Goal: Task Accomplishment & Management: Manage account settings

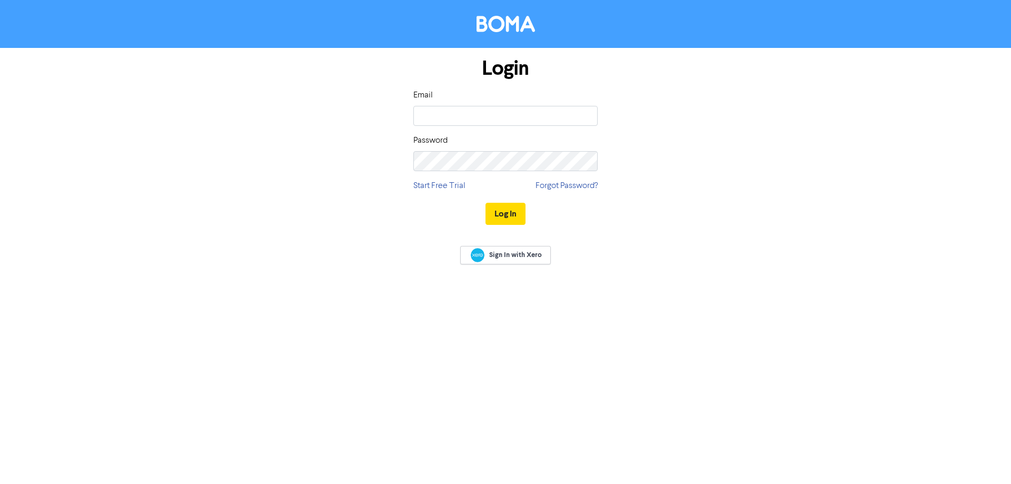
type input "[EMAIL_ADDRESS][DOMAIN_NAME]"
click at [486, 203] on button "Log In" at bounding box center [506, 214] width 40 height 22
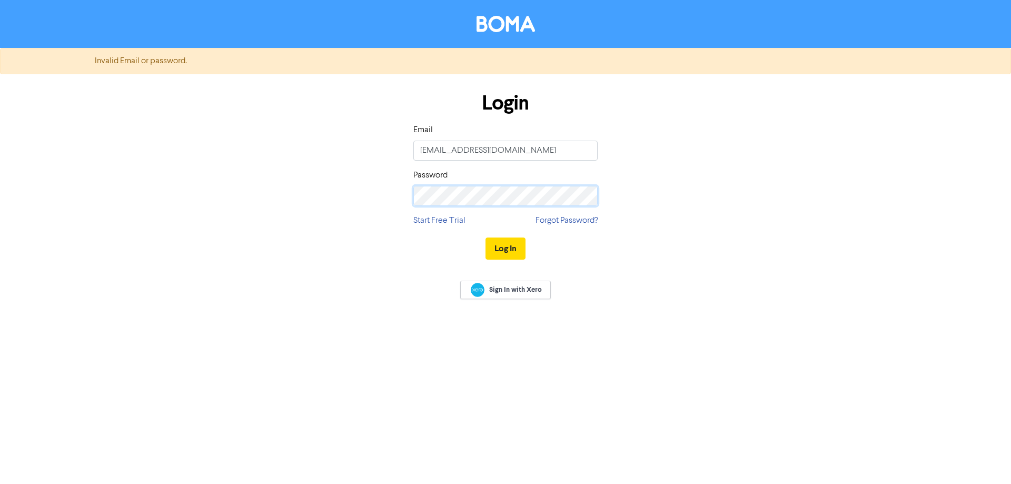
click at [350, 201] on div "Login Email [EMAIL_ADDRESS][DOMAIN_NAME] Password Start Free Trial Forgot Passw…" at bounding box center [505, 177] width 600 height 188
click at [486, 238] on button "Log In" at bounding box center [506, 249] width 40 height 22
click at [397, 198] on div "Login Email [EMAIL_ADDRESS][DOMAIN_NAME] Password Start Free Trial Forgot Passw…" at bounding box center [505, 177] width 600 height 188
click at [516, 250] on button "Log In" at bounding box center [506, 249] width 40 height 22
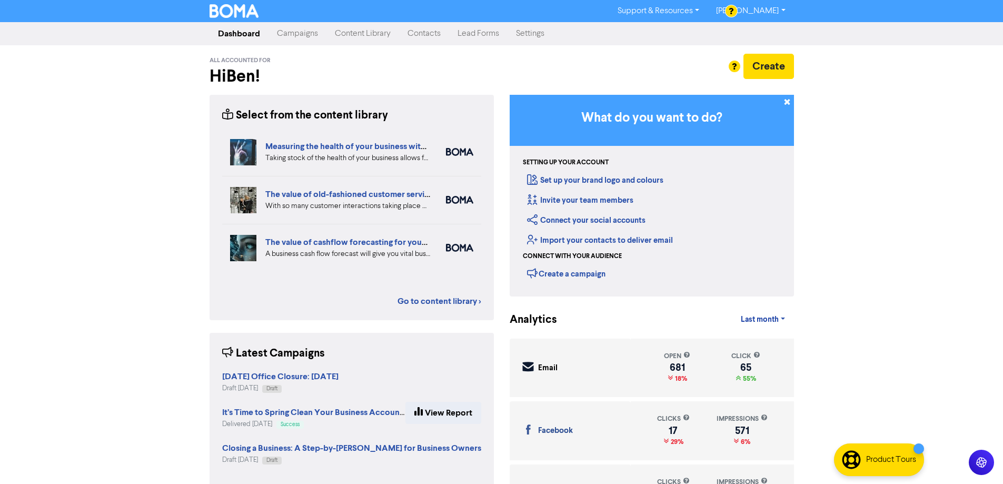
click at [307, 35] on link "Campaigns" at bounding box center [298, 33] width 58 height 21
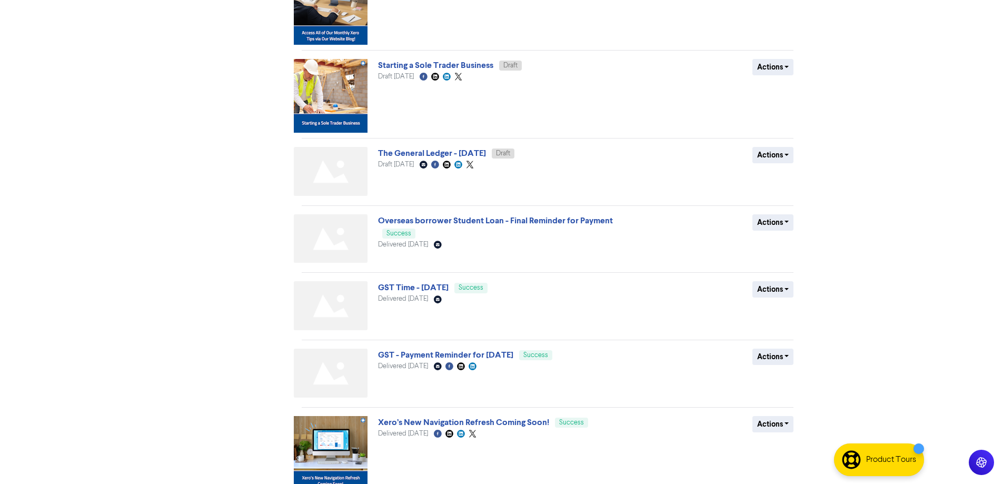
scroll to position [428, 0]
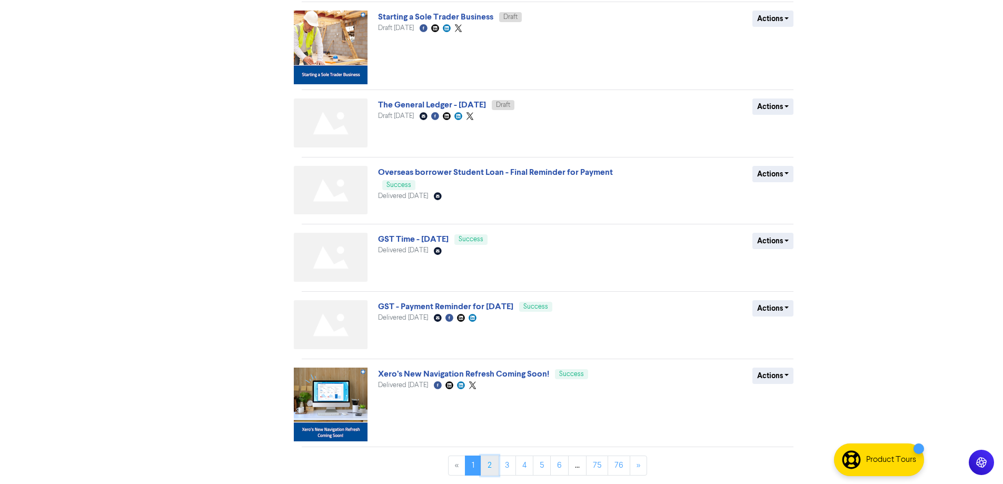
click at [495, 460] on link "2" at bounding box center [490, 466] width 18 height 20
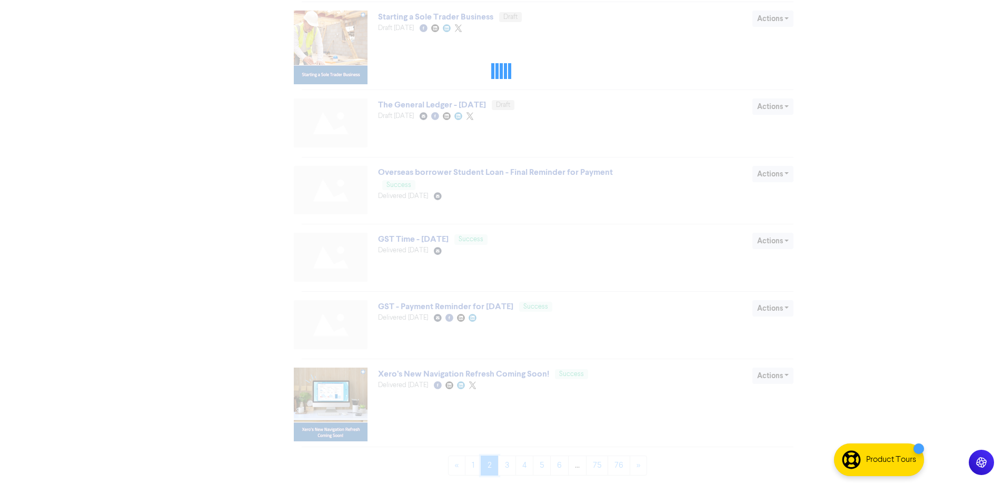
scroll to position [0, 0]
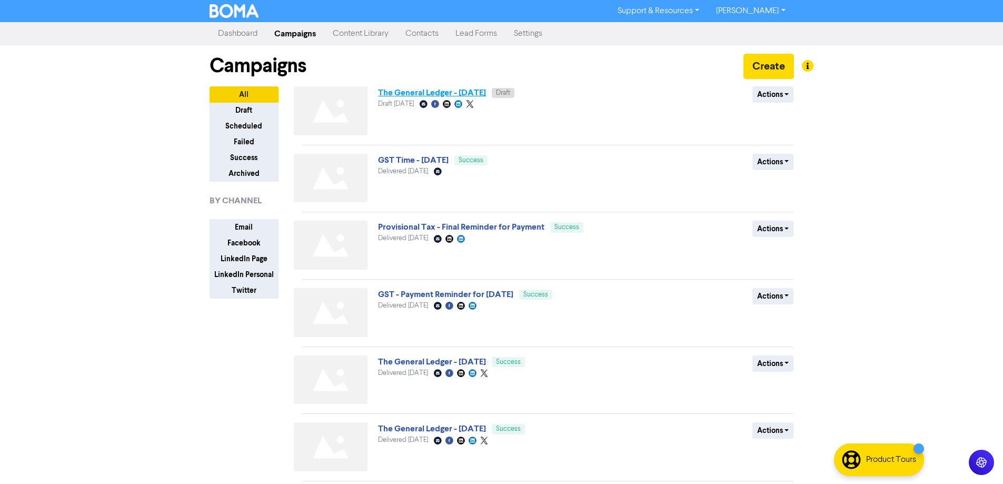
click at [482, 94] on link "The General Ledger - [DATE]" at bounding box center [432, 92] width 108 height 11
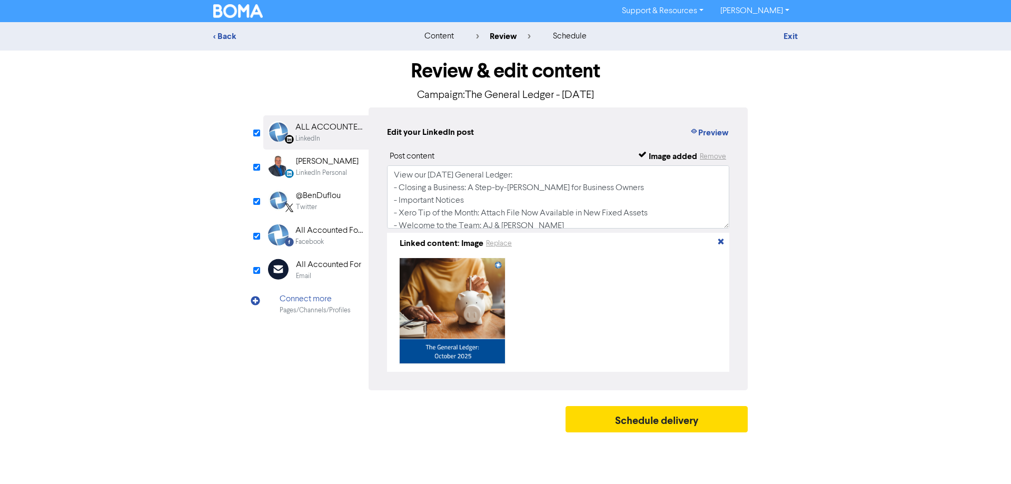
click at [342, 277] on div "Email" at bounding box center [328, 276] width 65 height 10
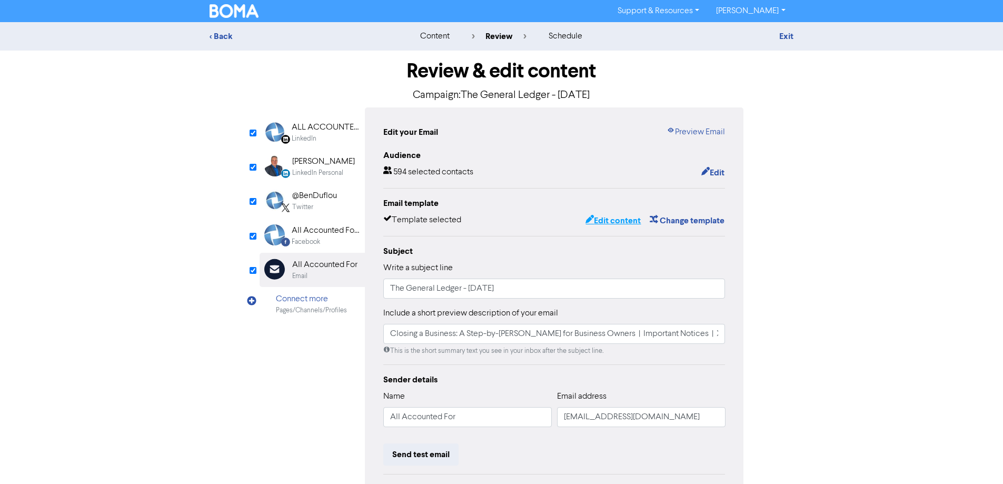
click at [618, 224] on button "Edit content" at bounding box center [613, 221] width 56 height 14
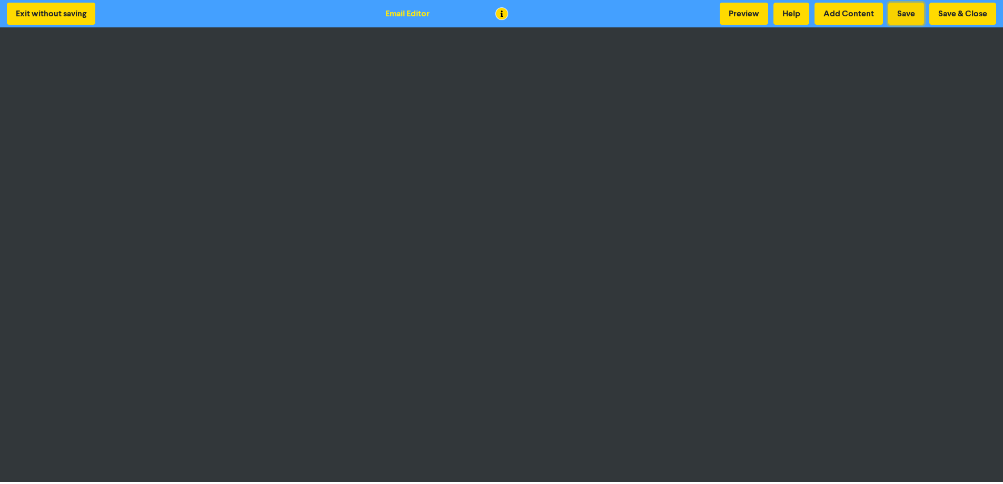
click at [919, 10] on button "Save" at bounding box center [907, 14] width 36 height 22
click at [904, 13] on button "Save" at bounding box center [907, 14] width 36 height 22
click at [907, 13] on button "Save" at bounding box center [907, 14] width 36 height 22
click at [898, 16] on button "Save" at bounding box center [907, 14] width 36 height 22
drag, startPoint x: 900, startPoint y: 13, endPoint x: 907, endPoint y: 13, distance: 7.4
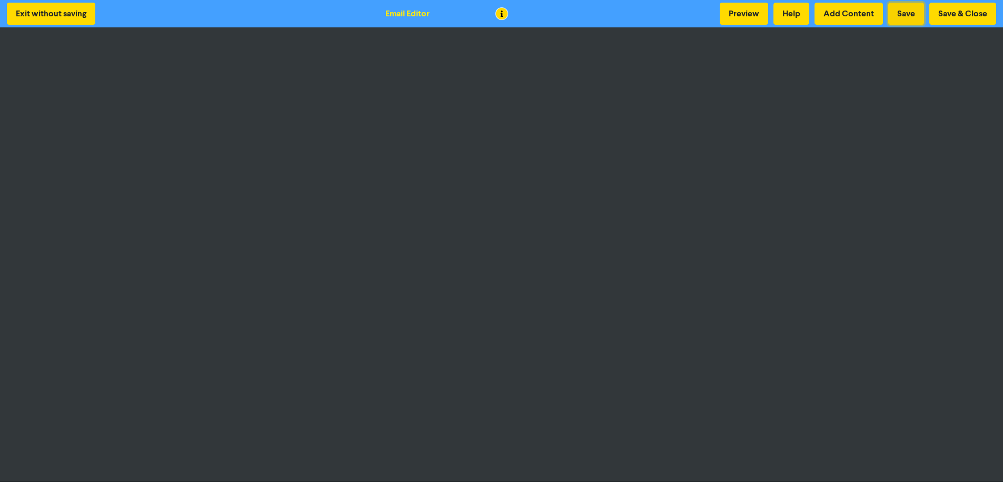
click at [900, 13] on button "Save" at bounding box center [907, 14] width 36 height 22
click at [972, 11] on button "Save & Close" at bounding box center [963, 14] width 67 height 22
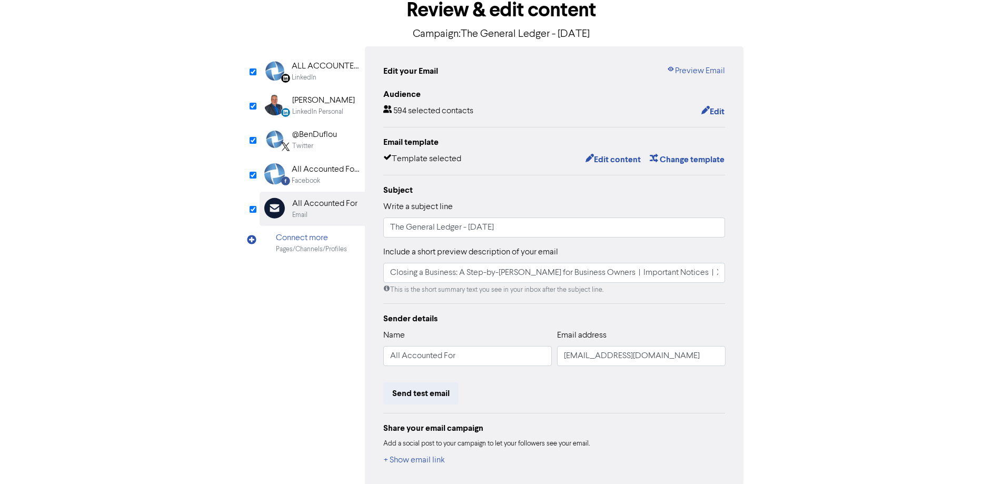
scroll to position [111, 0]
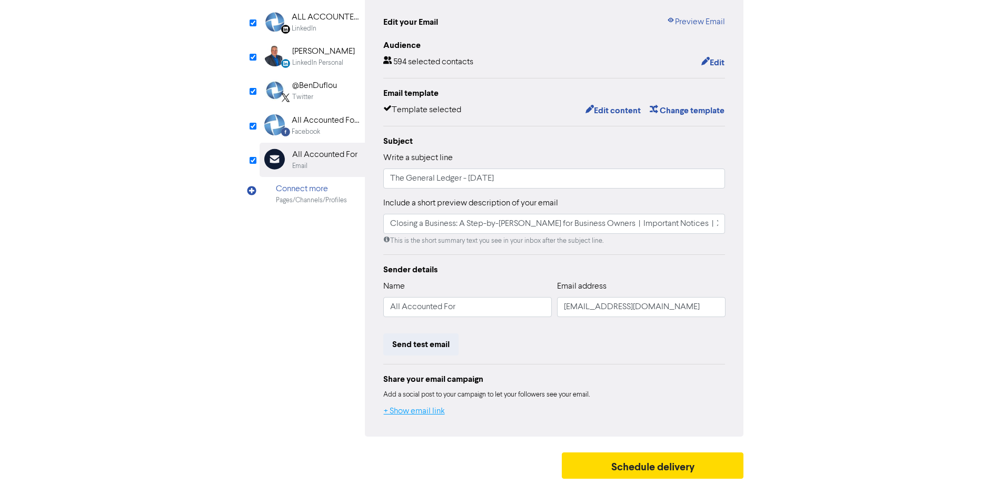
click at [420, 409] on button "+ Show email link" at bounding box center [414, 412] width 62 height 14
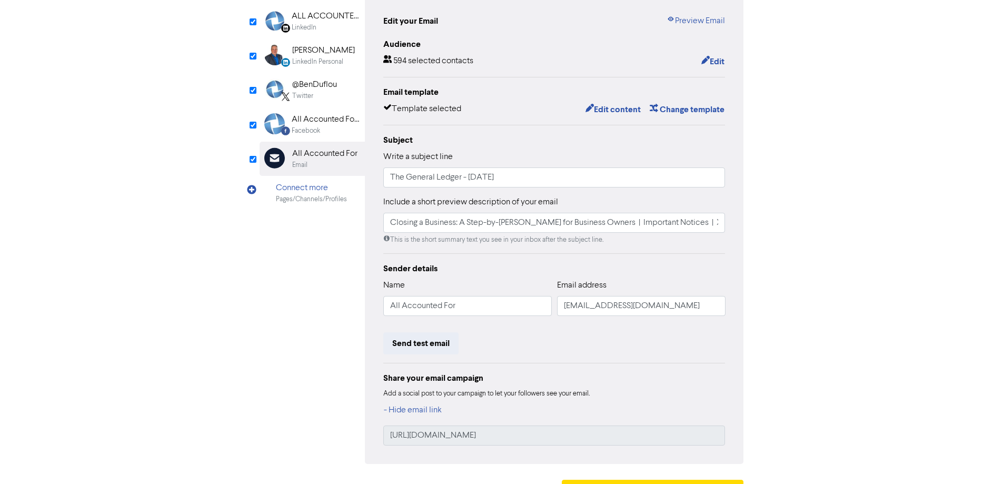
click at [561, 426] on div "[URL][DOMAIN_NAME]" at bounding box center [554, 436] width 342 height 20
click at [587, 439] on input "[URL][DOMAIN_NAME]" at bounding box center [554, 436] width 342 height 20
click at [613, 436] on input "[URL][DOMAIN_NAME]" at bounding box center [554, 436] width 342 height 20
drag, startPoint x: 618, startPoint y: 439, endPoint x: 375, endPoint y: 440, distance: 243.4
click at [375, 440] on div "Edit your Email Preview Email Audience 594 selected contacts Edit Email templat…" at bounding box center [554, 230] width 379 height 468
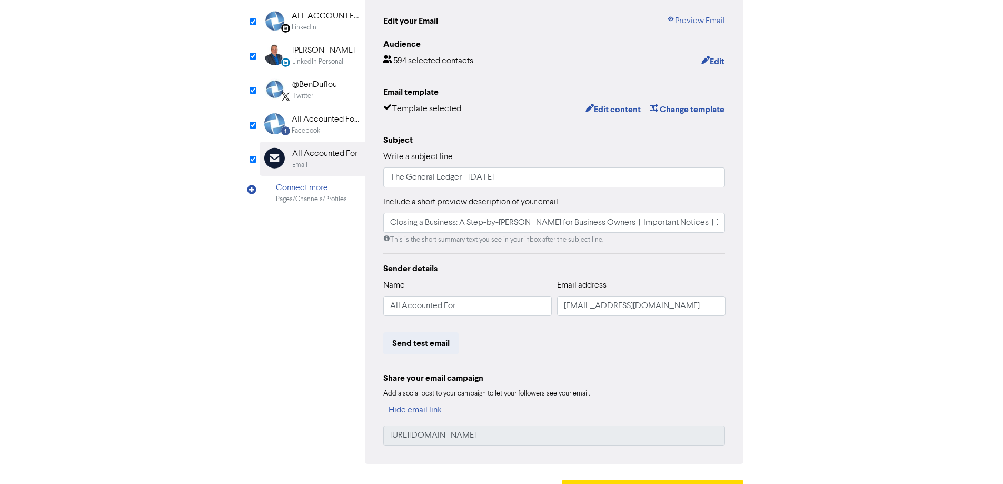
click at [331, 123] on div "All Accounted For Limited" at bounding box center [325, 119] width 67 height 13
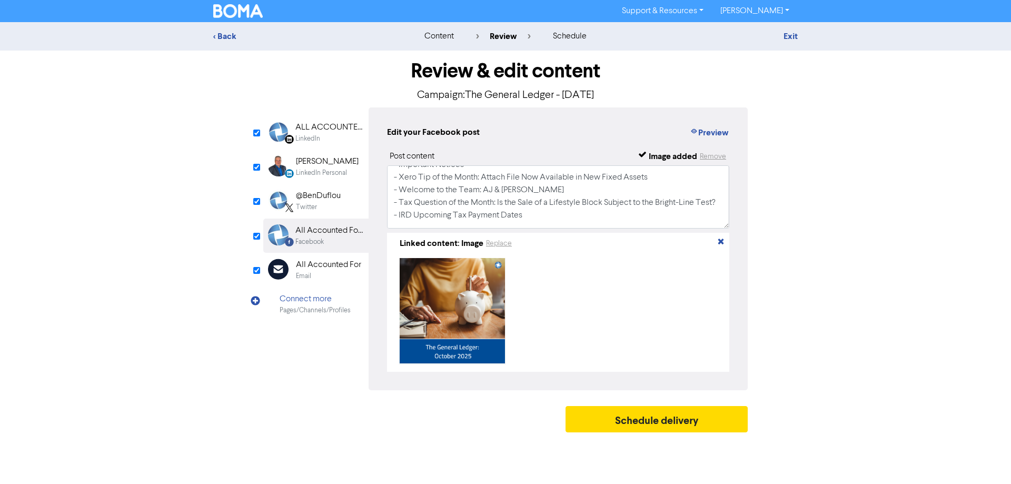
scroll to position [96, 0]
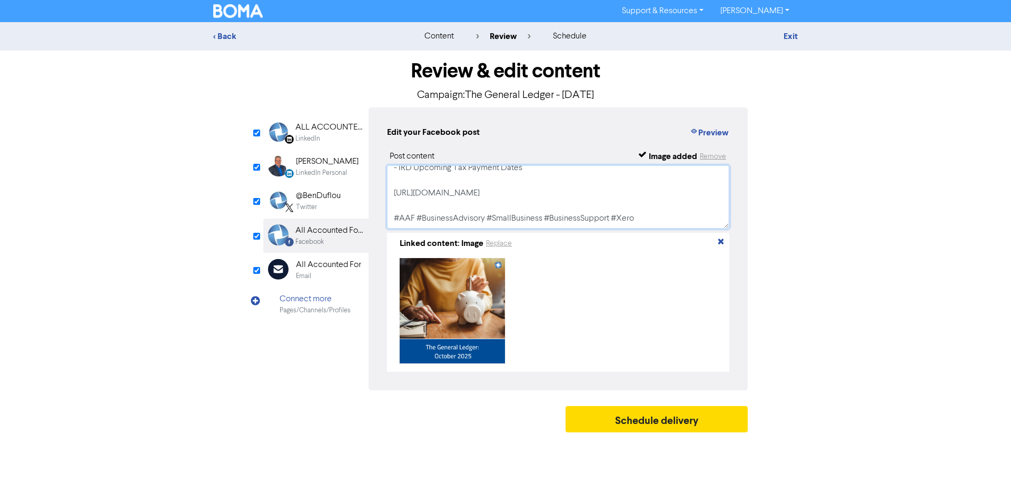
drag, startPoint x: 560, startPoint y: 196, endPoint x: 388, endPoint y: 197, distance: 172.3
click at [388, 197] on textarea "View our [DATE] General Ledger: - Closing a Business: A Step-by-[PERSON_NAME] f…" at bounding box center [558, 196] width 342 height 63
click at [323, 208] on div "Twitter" at bounding box center [318, 207] width 45 height 10
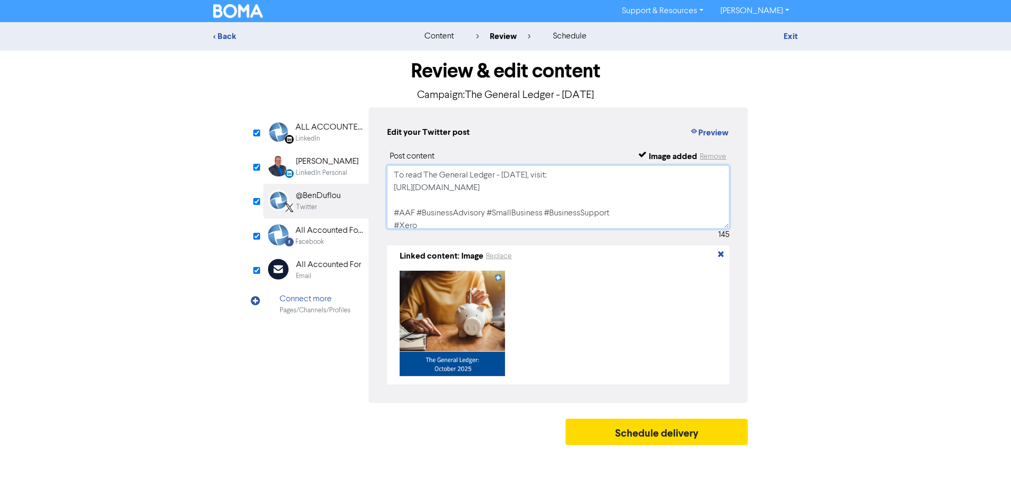
drag, startPoint x: 571, startPoint y: 188, endPoint x: 389, endPoint y: 194, distance: 182.4
click at [389, 194] on textarea "To read The General Ledger - [DATE], visit: [URL][DOMAIN_NAME] #AAF #BusinessAd…" at bounding box center [558, 196] width 342 height 63
drag, startPoint x: 320, startPoint y: 172, endPoint x: 404, endPoint y: 168, distance: 83.8
click at [320, 172] on div "LinkedIn Personal" at bounding box center [321, 173] width 51 height 10
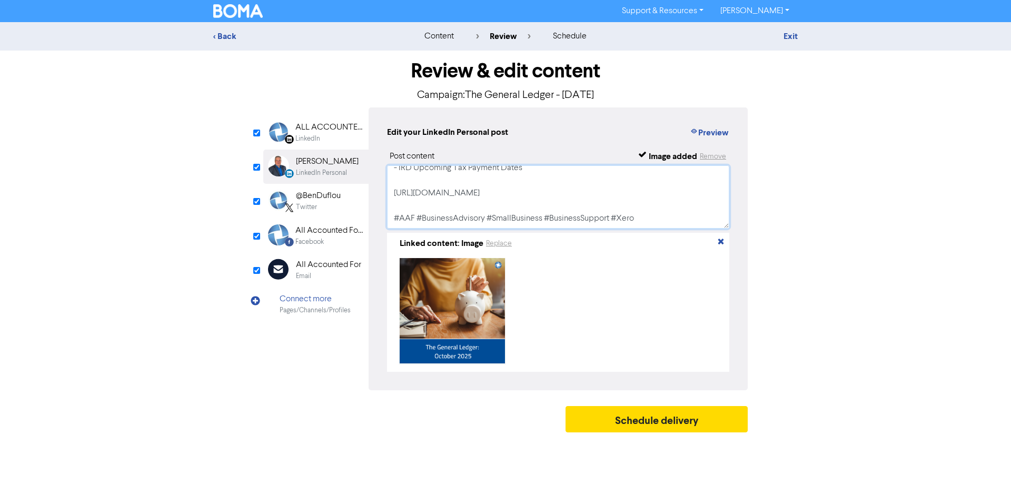
drag, startPoint x: 562, startPoint y: 194, endPoint x: 365, endPoint y: 194, distance: 197.0
click at [365, 194] on div "LinkedIn Page Created with Sketch. ALL ACCOUNTED FOR LTD LinkedIn LinkedIn Pers…" at bounding box center [505, 248] width 485 height 283
click at [334, 132] on div "ALL ACCOUNTED FOR LTD" at bounding box center [329, 127] width 67 height 13
drag, startPoint x: 589, startPoint y: 193, endPoint x: 379, endPoint y: 199, distance: 210.3
click at [379, 199] on div "Edit your LinkedIn post Preview Post content Image added Remove View our [DATE]…" at bounding box center [558, 248] width 379 height 283
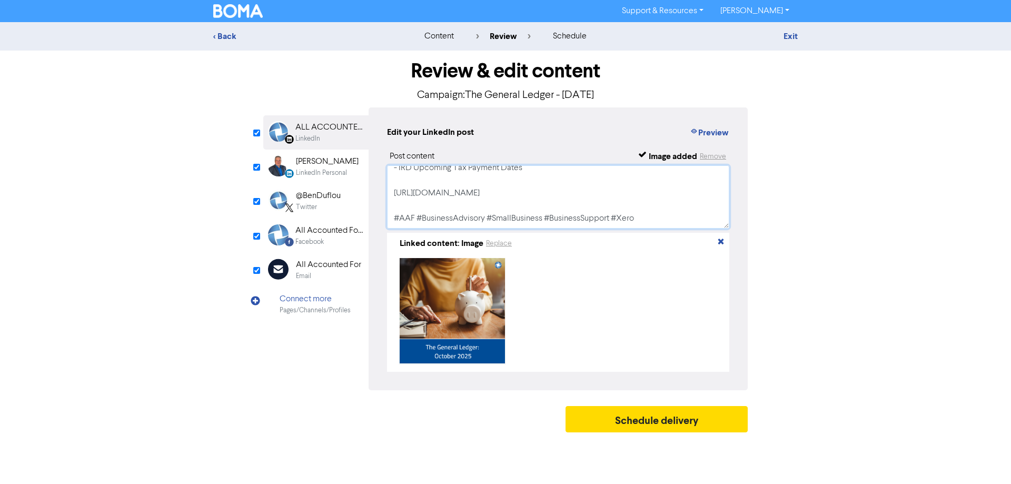
click at [608, 189] on textarea "View our [DATE] General Ledger: - Closing a Business: A Step-by-[PERSON_NAME] f…" at bounding box center [558, 196] width 342 height 63
click at [336, 275] on div "Email" at bounding box center [328, 276] width 65 height 10
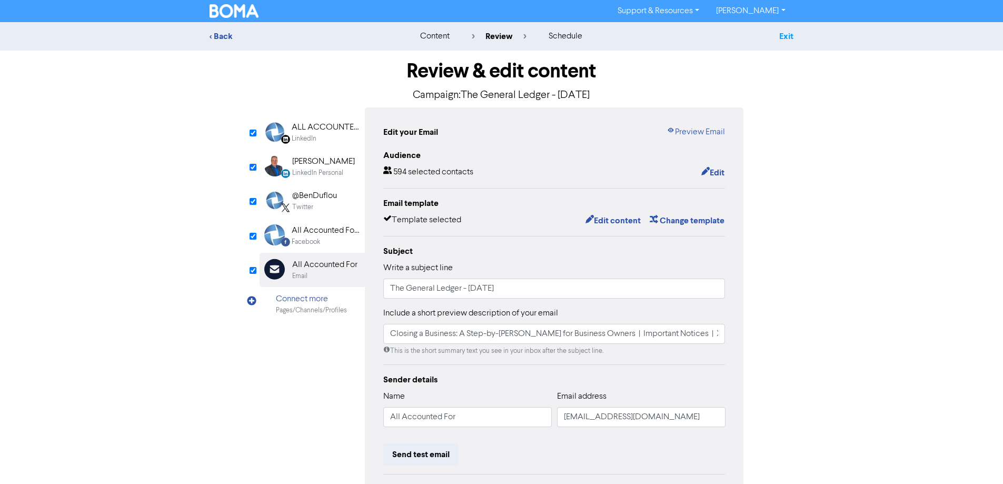
click at [786, 36] on link "Exit" at bounding box center [787, 36] width 14 height 11
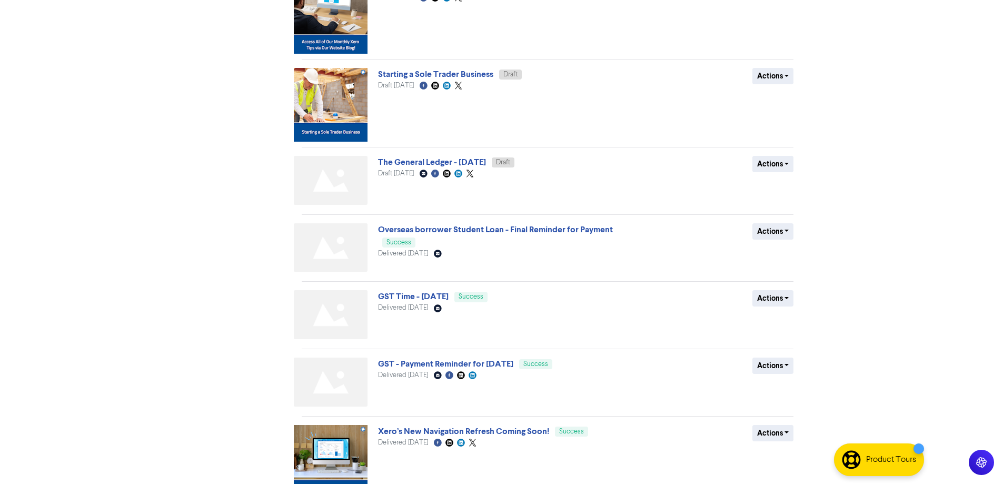
scroll to position [428, 0]
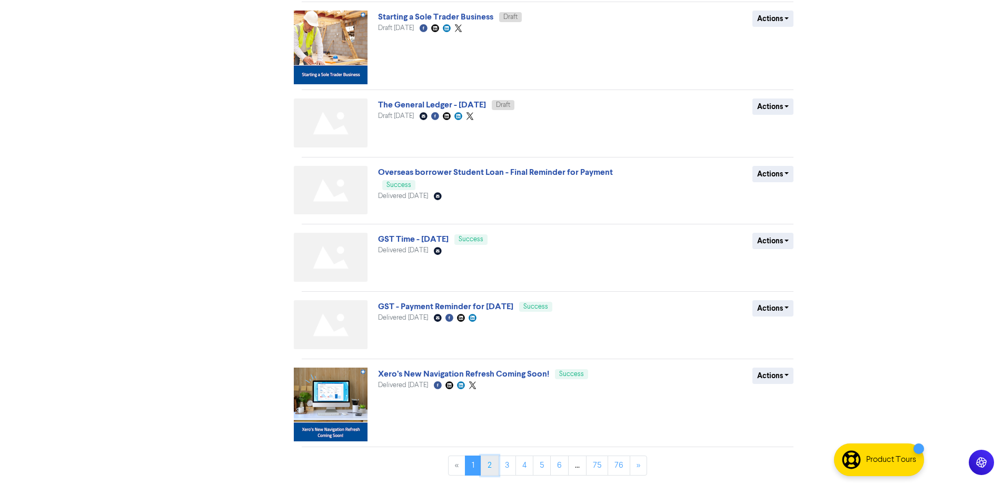
click at [497, 467] on link "2" at bounding box center [490, 466] width 18 height 20
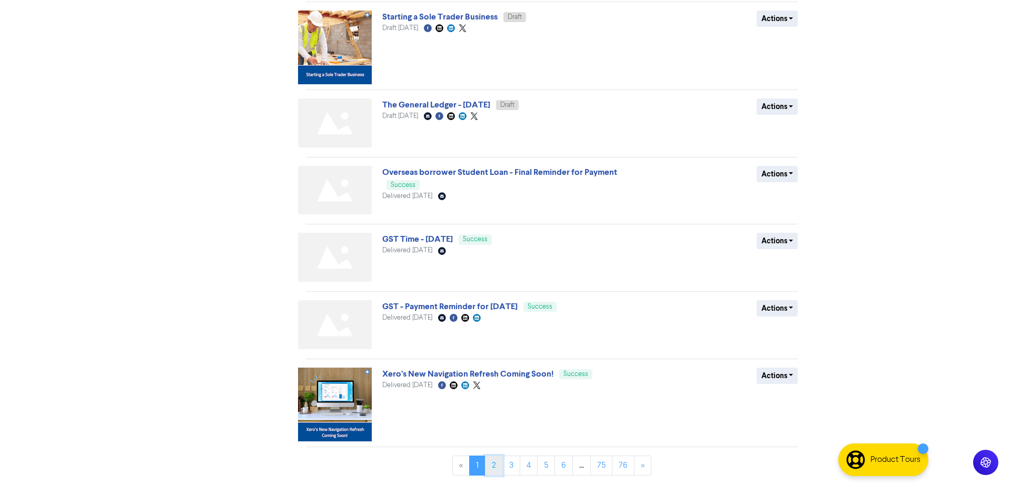
scroll to position [0, 0]
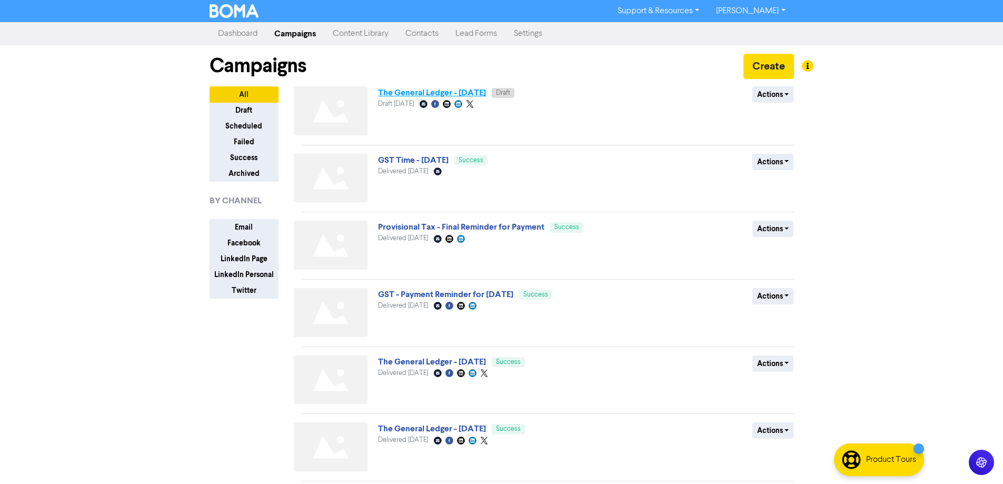
click at [486, 94] on link "The General Ledger - [DATE]" at bounding box center [432, 92] width 108 height 11
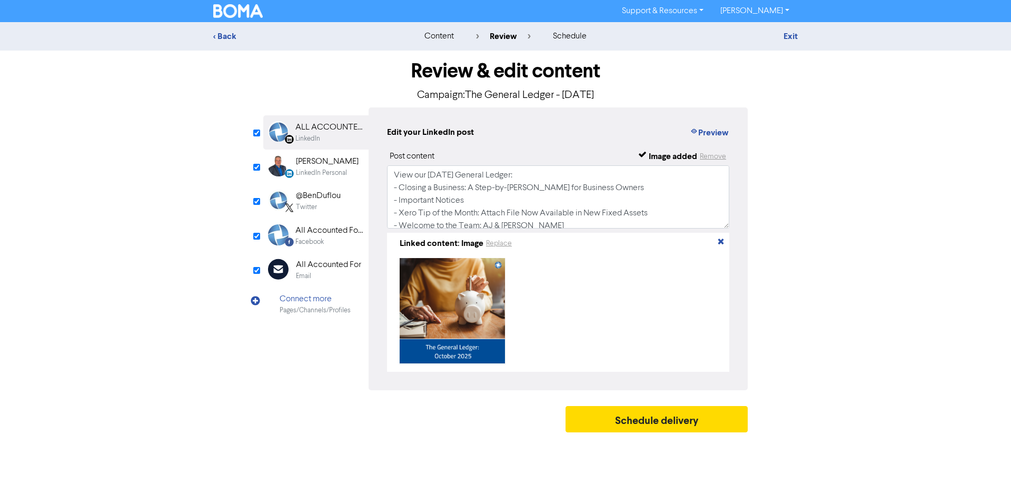
click at [341, 279] on div "Email" at bounding box center [328, 276] width 65 height 10
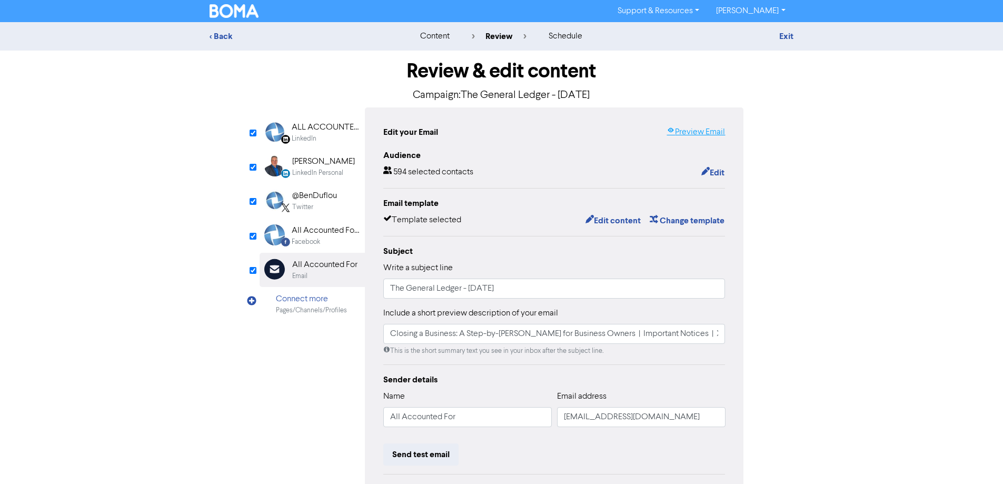
click at [701, 134] on link "Preview Email" at bounding box center [696, 132] width 58 height 13
click at [791, 38] on link "Exit" at bounding box center [787, 36] width 14 height 11
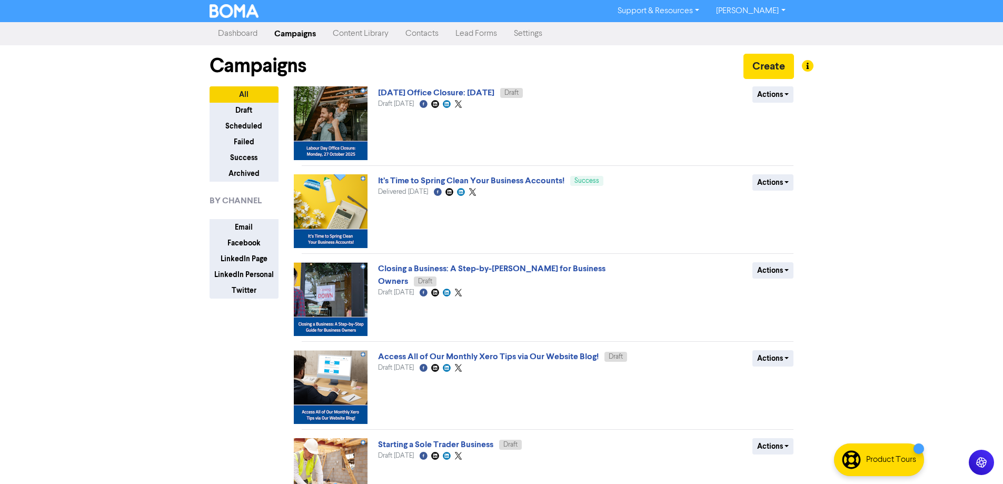
click at [767, 9] on link "[PERSON_NAME]" at bounding box center [751, 11] width 86 height 17
click at [765, 39] on div "Log Out" at bounding box center [750, 32] width 84 height 22
click at [758, 31] on button "Log Out" at bounding box center [749, 31] width 83 height 13
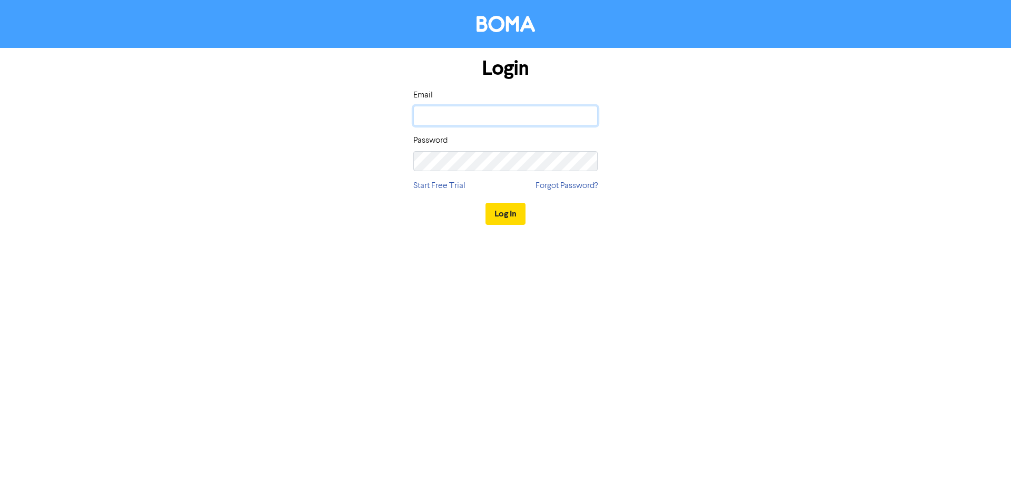
click at [524, 114] on input "email" at bounding box center [505, 116] width 184 height 20
type input "[EMAIL_ADDRESS][DOMAIN_NAME]"
click at [486, 203] on button "Log In" at bounding box center [506, 214] width 40 height 22
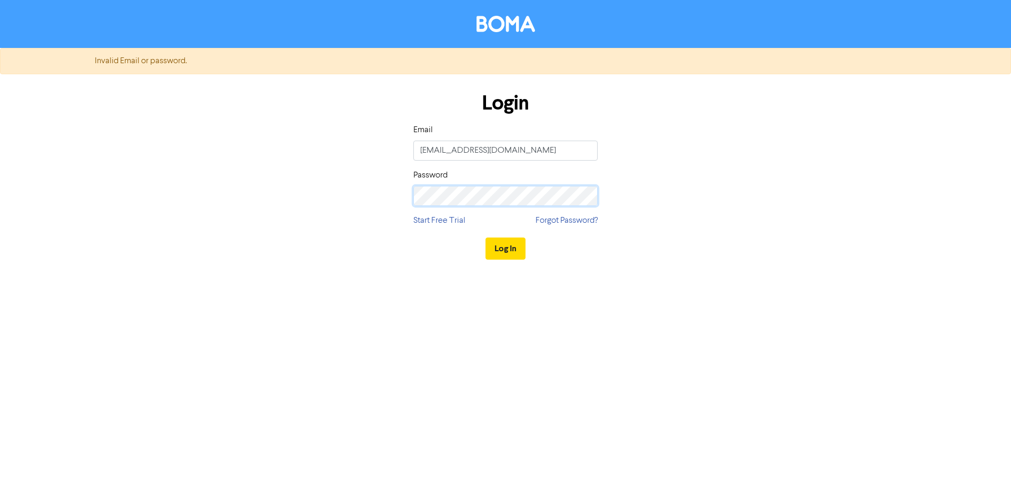
click at [387, 193] on div "Login Email [EMAIL_ADDRESS][DOMAIN_NAME] Password Start Free Trial Forgot Passw…" at bounding box center [505, 177] width 600 height 188
click at [515, 252] on button "Log In" at bounding box center [506, 249] width 40 height 22
